Goal: Transaction & Acquisition: Book appointment/travel/reservation

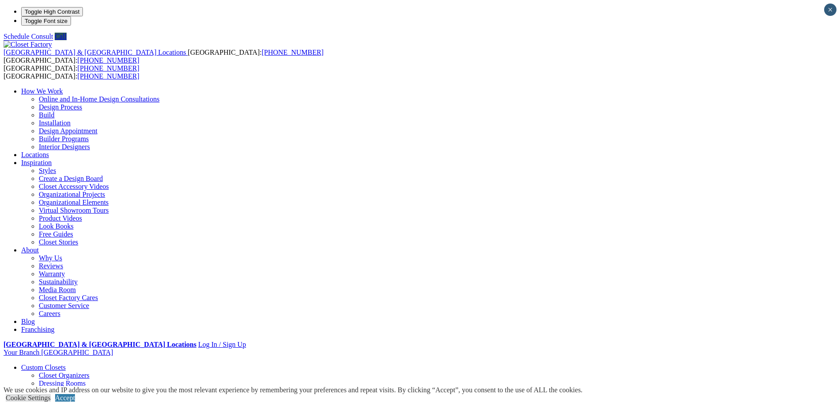
drag, startPoint x: 844, startPoint y: 30, endPoint x: 847, endPoint y: -24, distance: 54.3
click at [87, 395] on link "Reach-in Closets" at bounding box center [63, 398] width 48 height 7
